Goal: Transaction & Acquisition: Download file/media

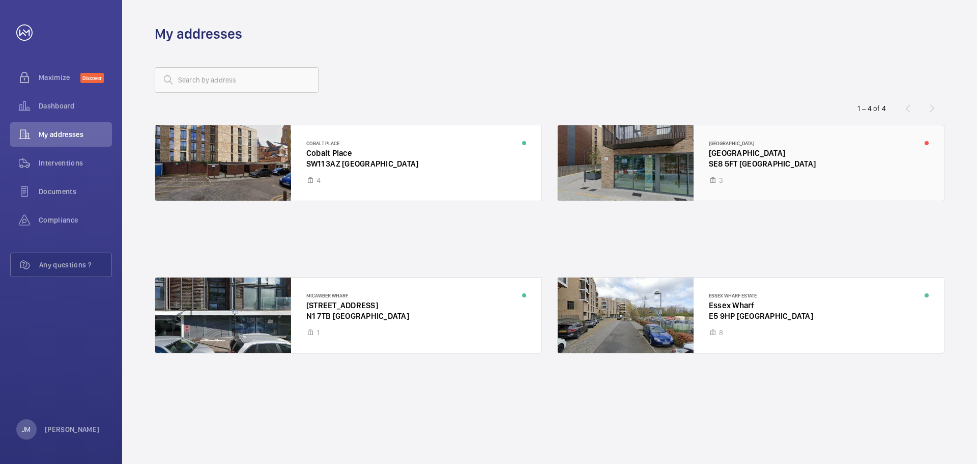
click at [707, 164] on div at bounding box center [751, 162] width 386 height 75
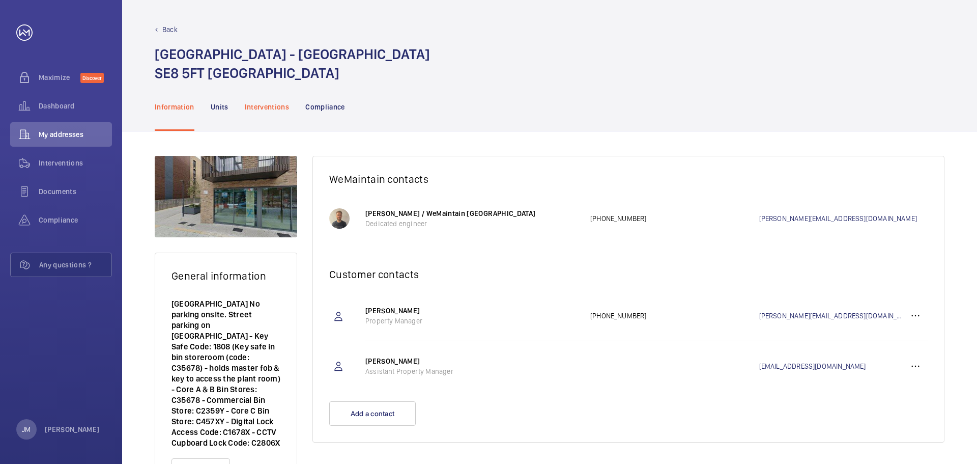
click at [270, 111] on p "Interventions" at bounding box center [267, 107] width 45 height 10
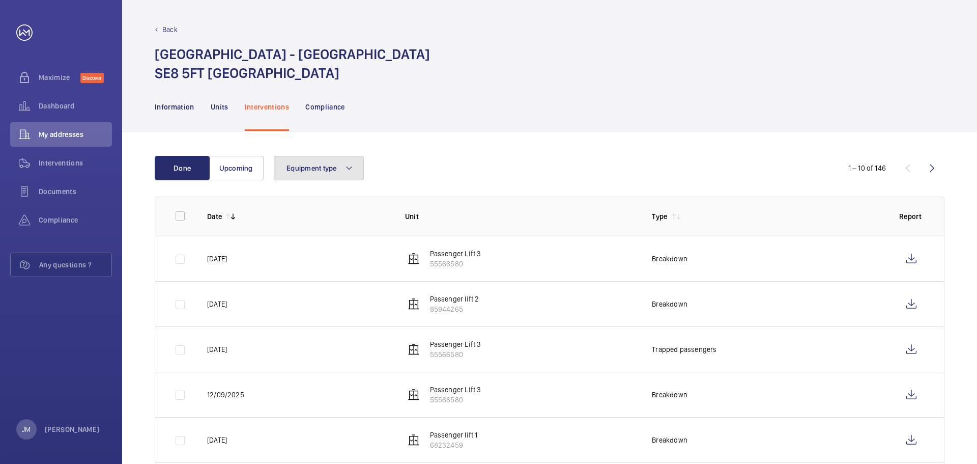
click at [357, 173] on button "Equipment type" at bounding box center [319, 168] width 90 height 24
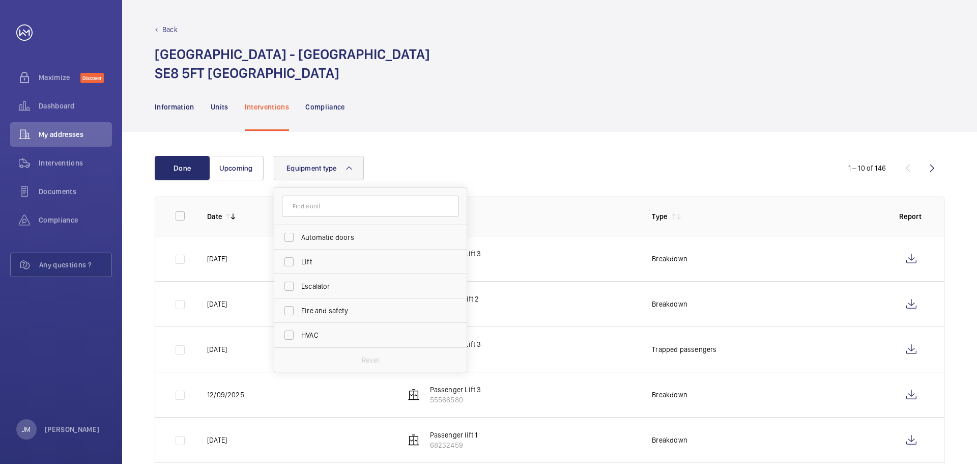
click at [403, 158] on div "Equipment type Automatic doors Lift Escalator Fire and safety HVAC Reset" at bounding box center [548, 168] width 549 height 24
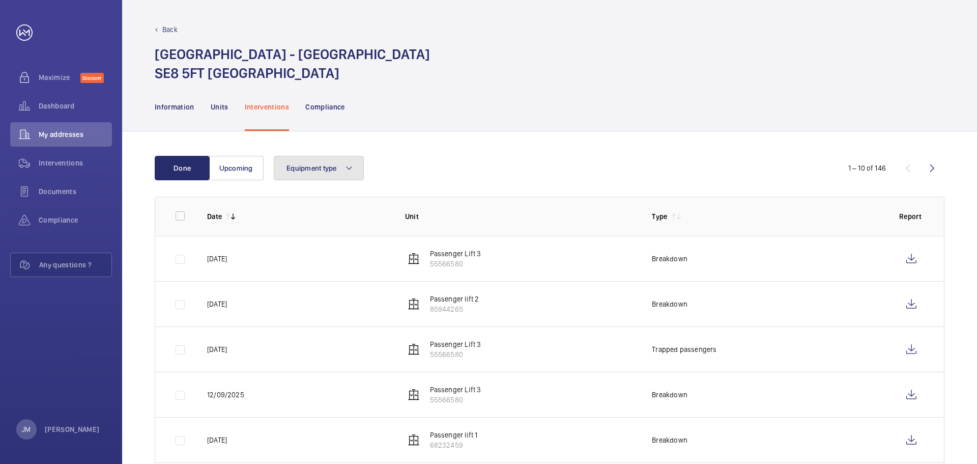
click at [358, 164] on button "Equipment type" at bounding box center [319, 168] width 90 height 24
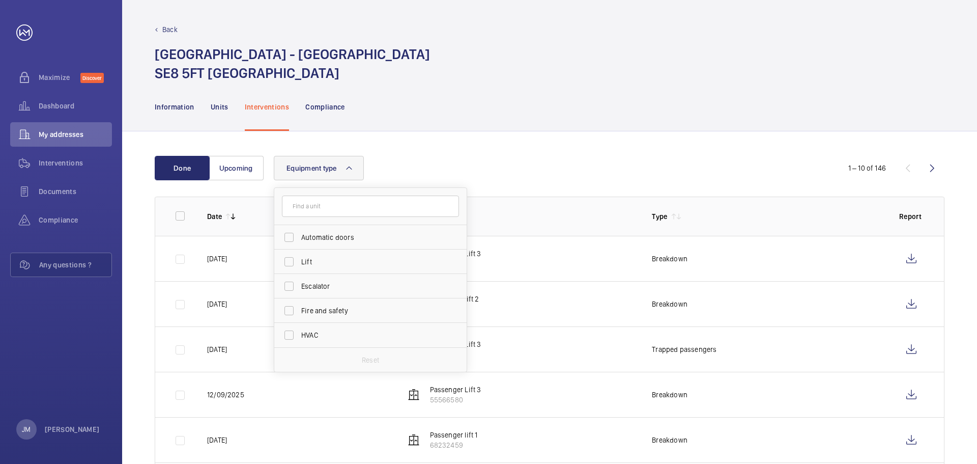
click at [358, 164] on button "Equipment type" at bounding box center [319, 168] width 90 height 24
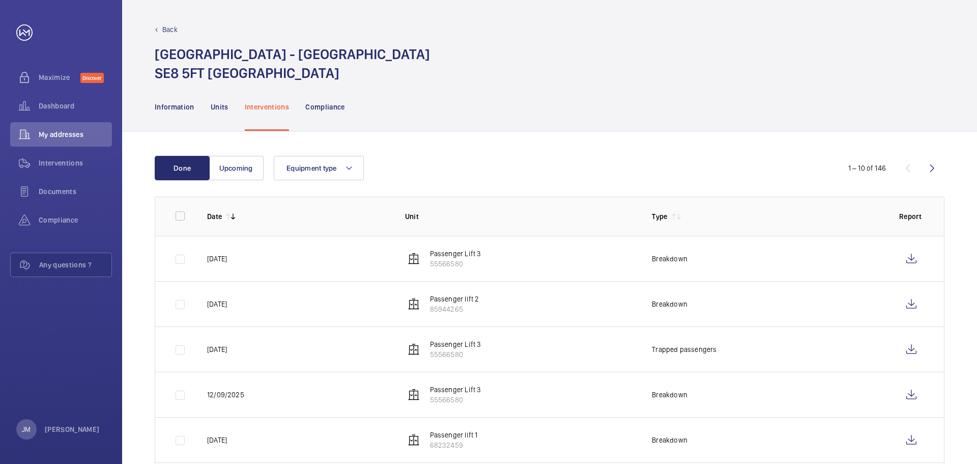
click at [505, 150] on div "Done Upcoming Equipment type 1 – 10 of 146 Date Unit Type Report [DATE] Passeng…" at bounding box center [549, 422] width 855 height 582
click at [322, 112] on div "Compliance" at bounding box center [325, 106] width 40 height 48
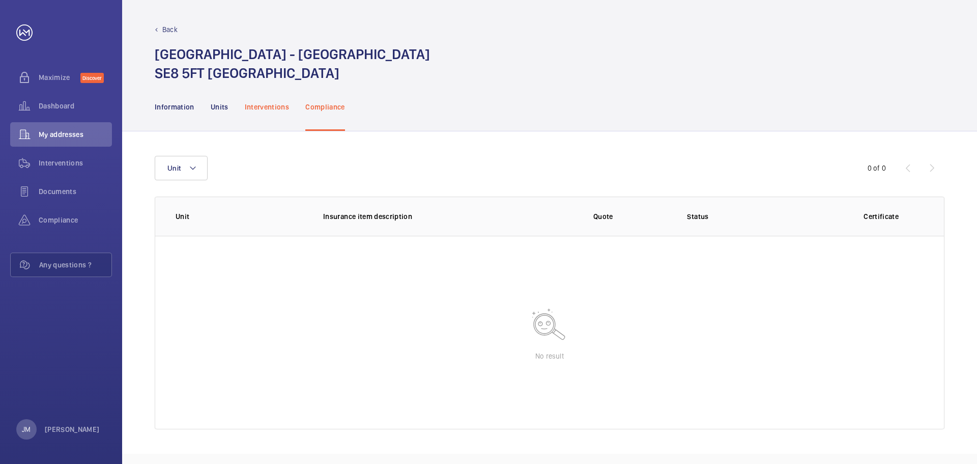
click at [287, 105] on p "Interventions" at bounding box center [267, 107] width 45 height 10
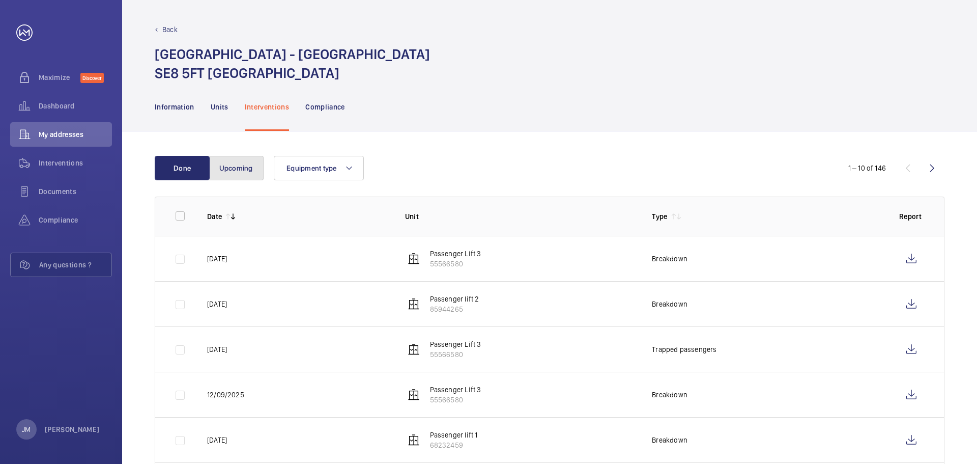
click at [253, 168] on button "Upcoming" at bounding box center [236, 168] width 55 height 24
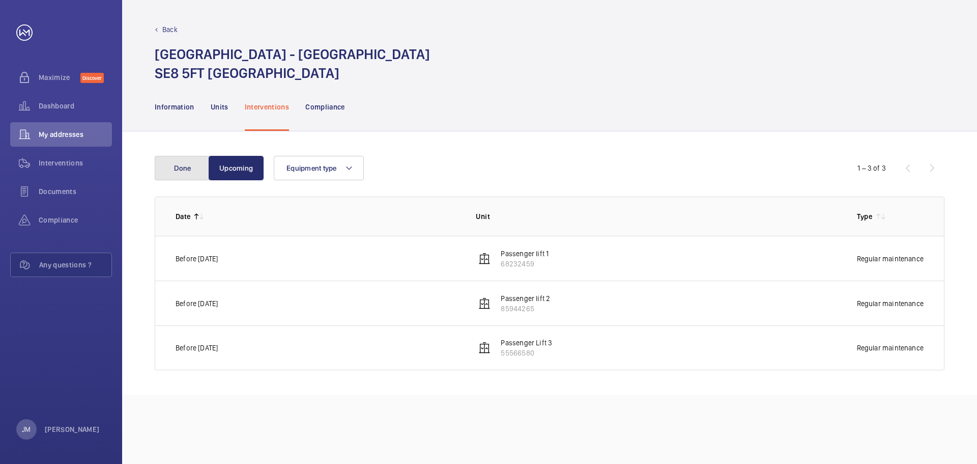
click at [191, 167] on button "Done" at bounding box center [182, 168] width 55 height 24
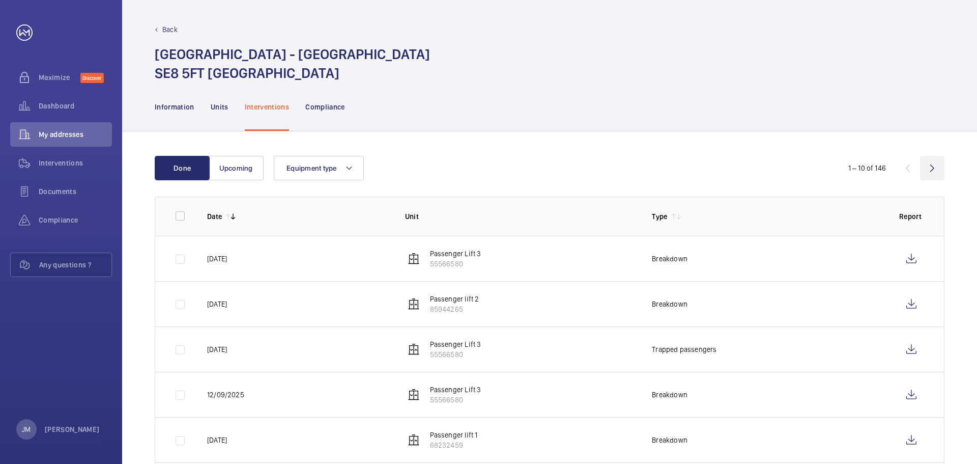
click at [931, 163] on wm-front-icon-button at bounding box center [932, 168] width 24 height 24
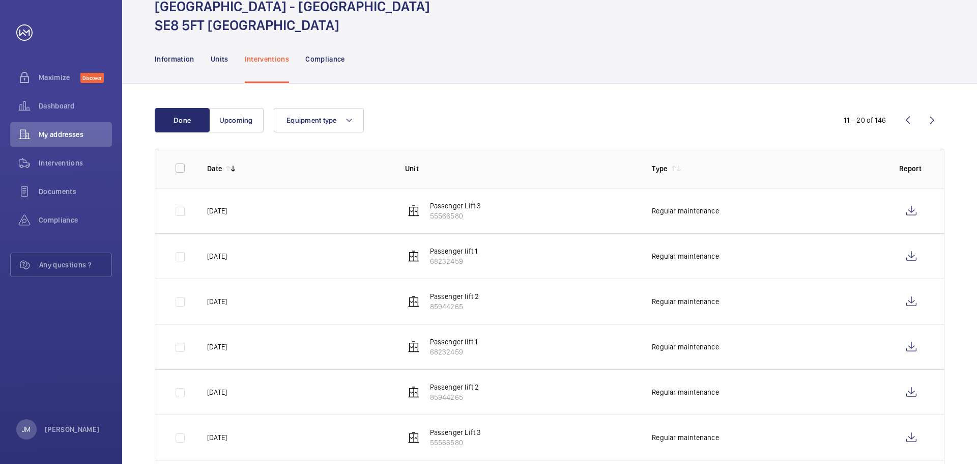
scroll to position [46, 0]
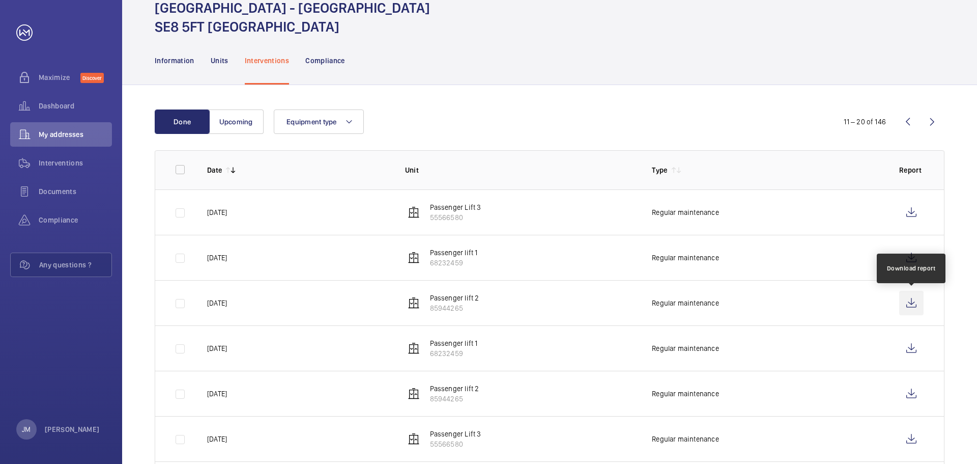
click at [912, 304] on wm-front-icon-button at bounding box center [911, 303] width 24 height 24
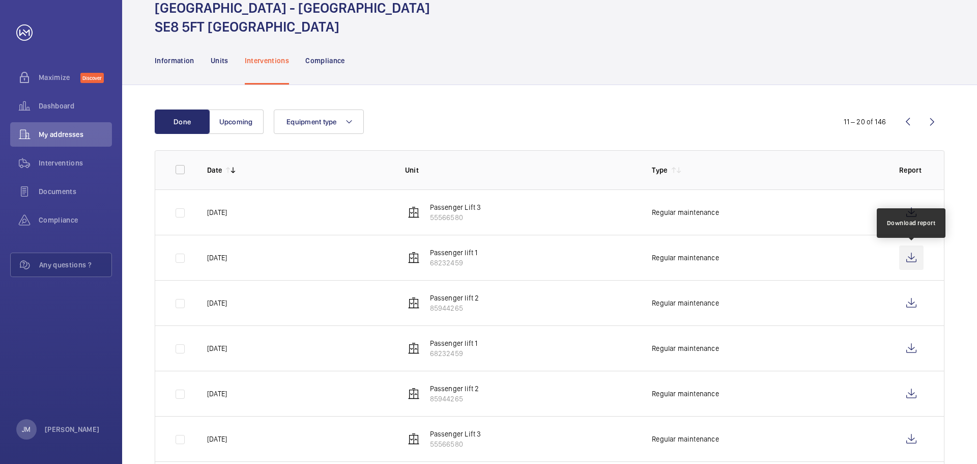
click at [914, 255] on wm-front-icon-button at bounding box center [911, 257] width 24 height 24
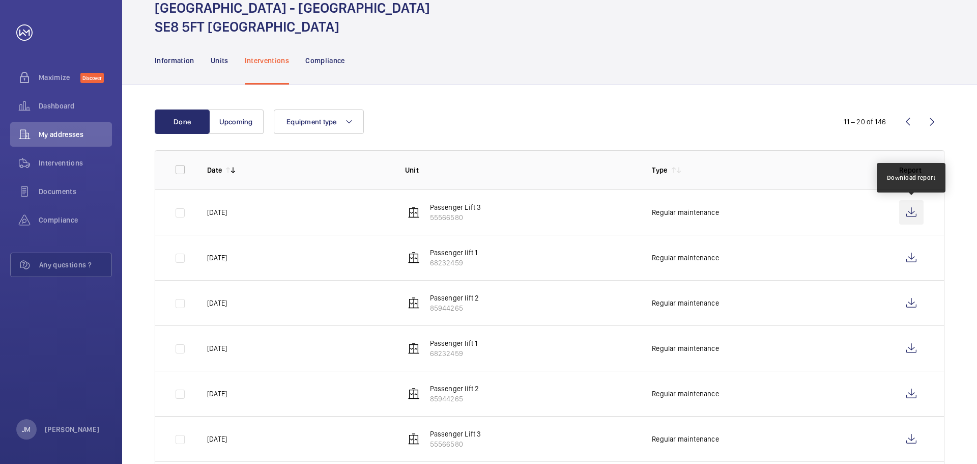
click at [916, 210] on wm-front-icon-button at bounding box center [911, 212] width 24 height 24
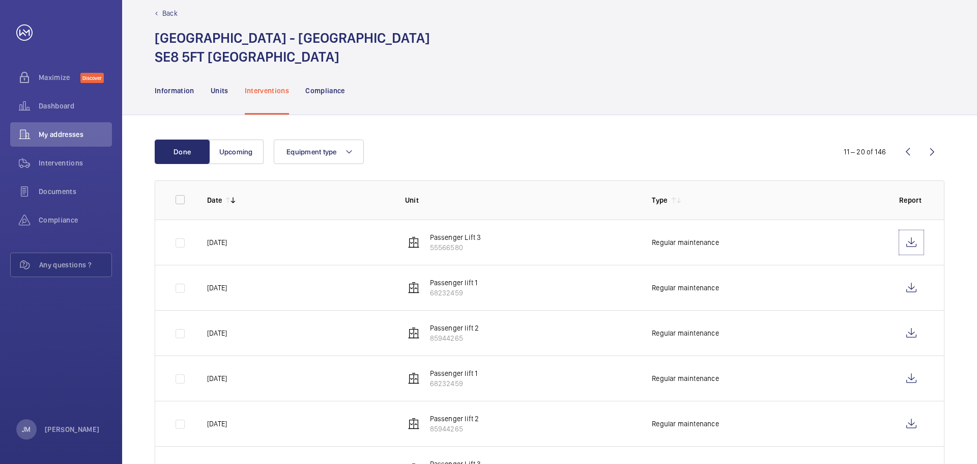
scroll to position [0, 0]
